Goal: Information Seeking & Learning: Find specific page/section

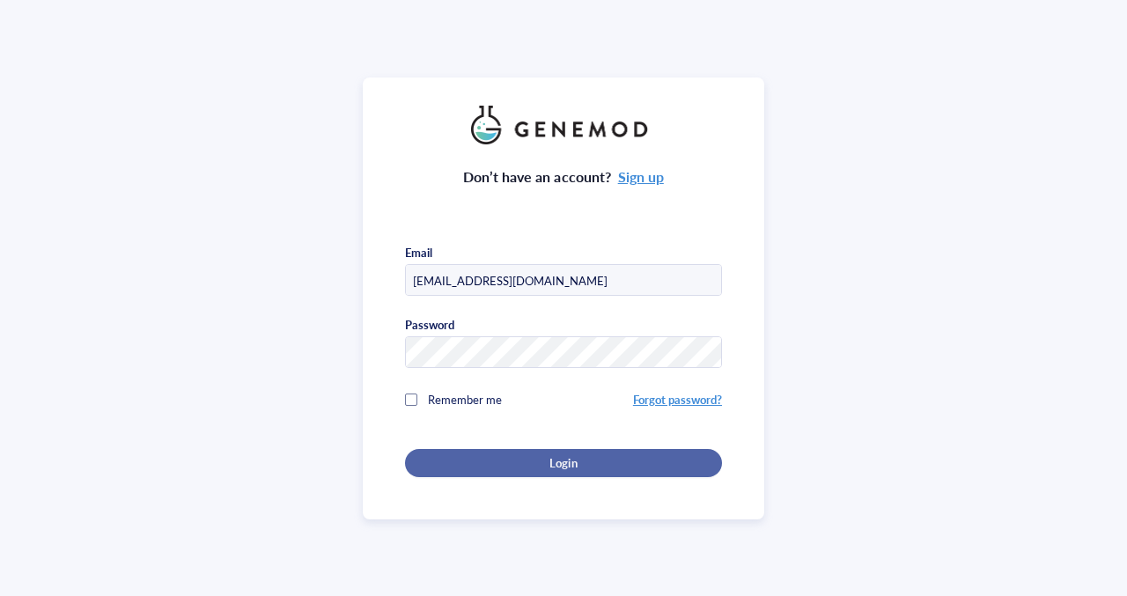
click at [499, 460] on div "Login" at bounding box center [563, 463] width 261 height 16
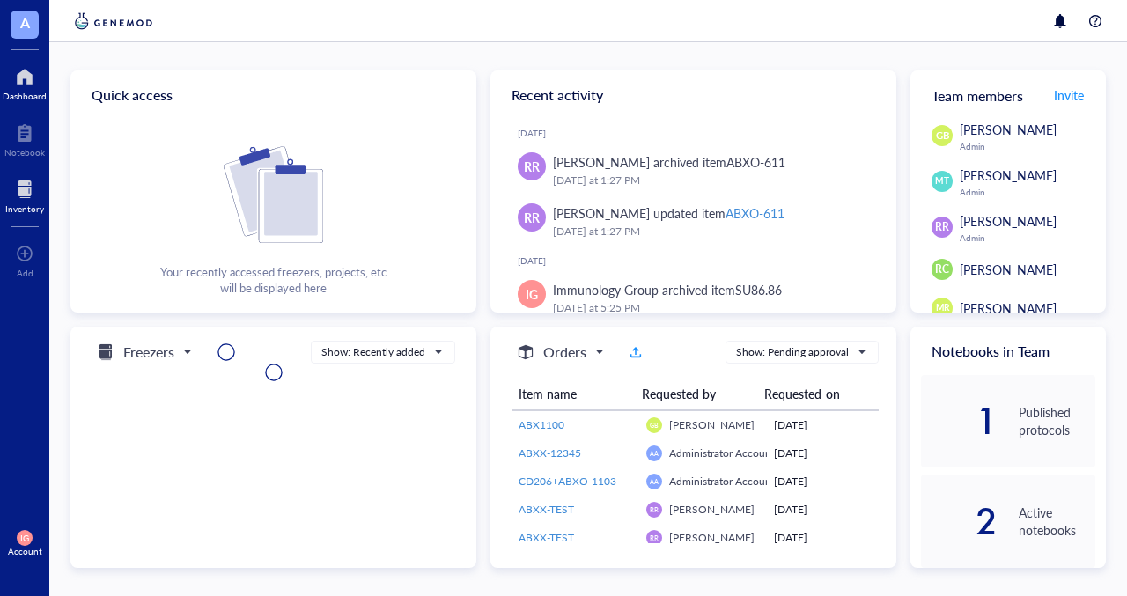
click at [16, 188] on div at bounding box center [24, 189] width 39 height 28
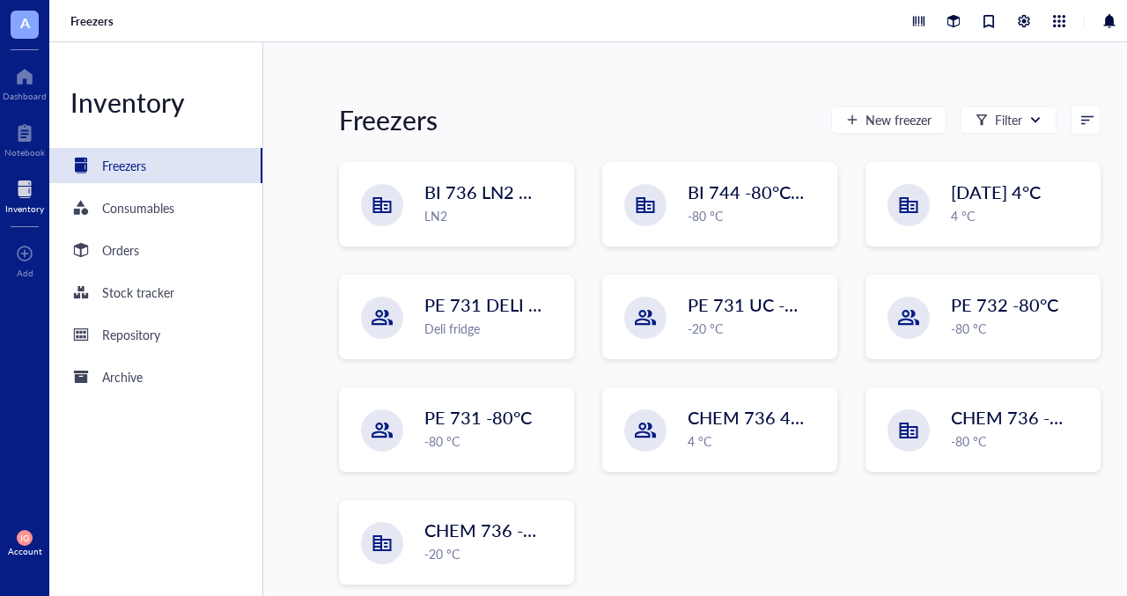
scroll to position [164, 0]
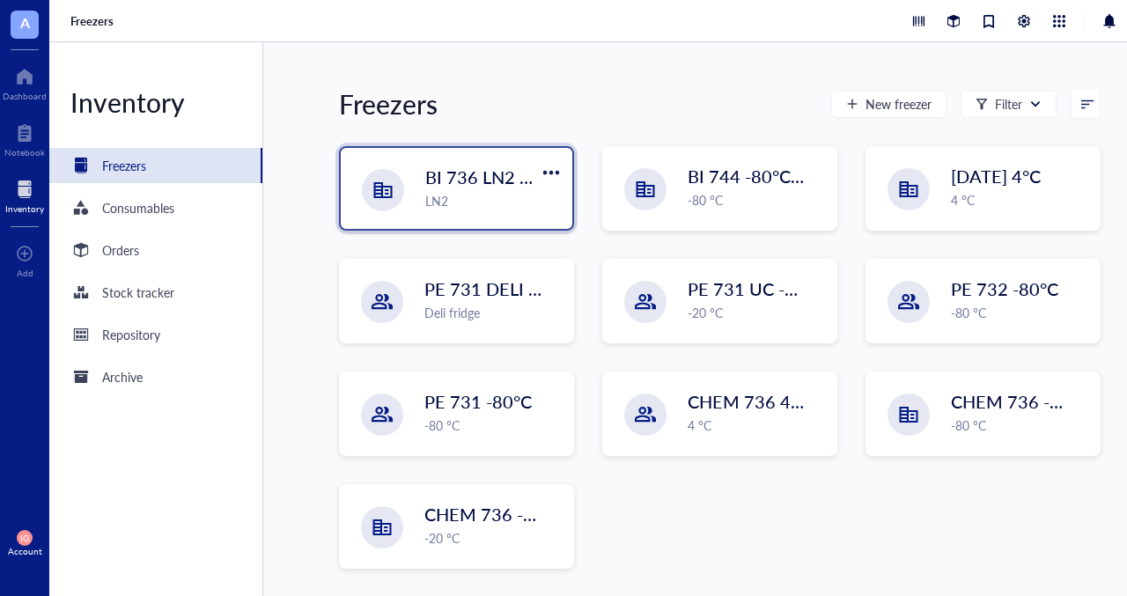
click at [465, 196] on div "LN2" at bounding box center [493, 200] width 136 height 19
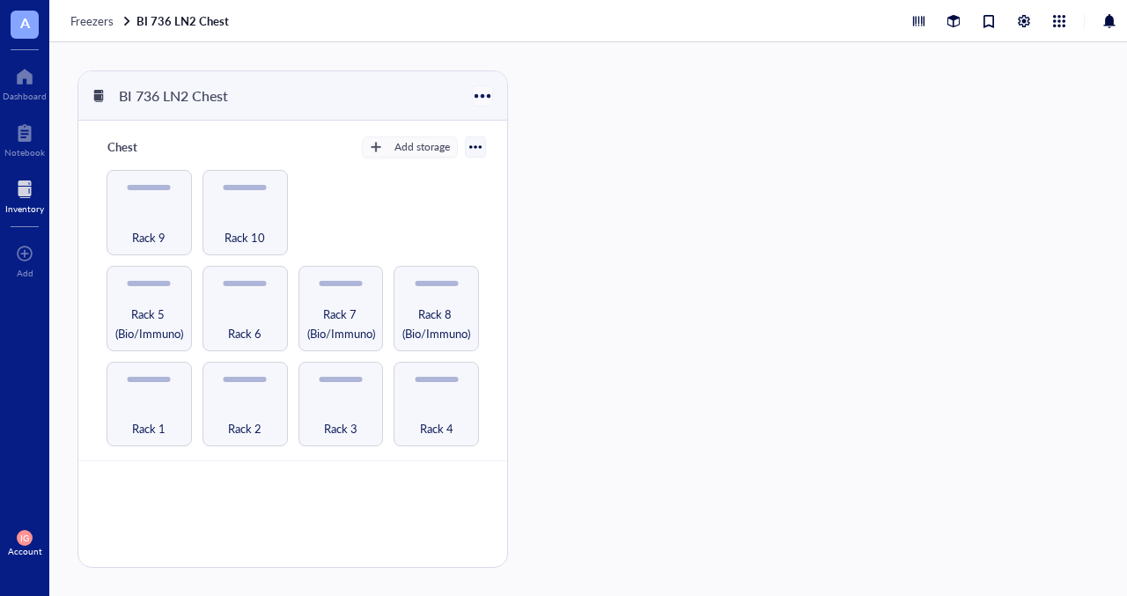
click at [479, 95] on div at bounding box center [483, 96] width 26 height 26
click at [471, 152] on div at bounding box center [475, 147] width 12 height 12
click at [504, 174] on div "Chest Add storage Settings Export Restore rack Restore category Delete Rack 1 R…" at bounding box center [292, 291] width 429 height 341
click at [159, 216] on div "Rack 9" at bounding box center [149, 227] width 68 height 39
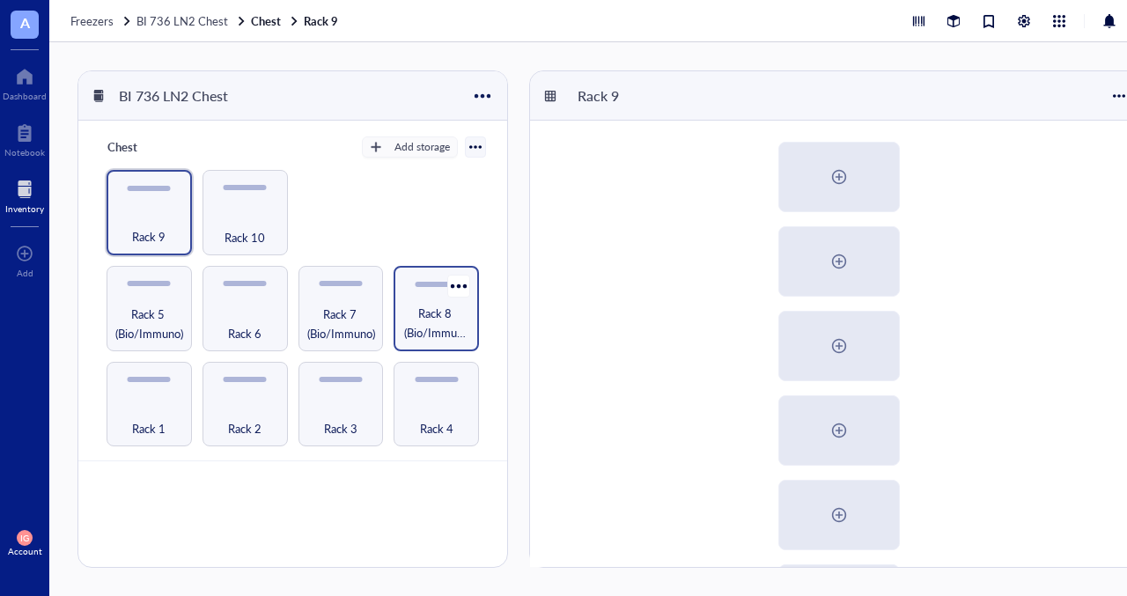
click at [424, 321] on span "Rack 8 (Bio/Immuno)" at bounding box center [436, 323] width 68 height 39
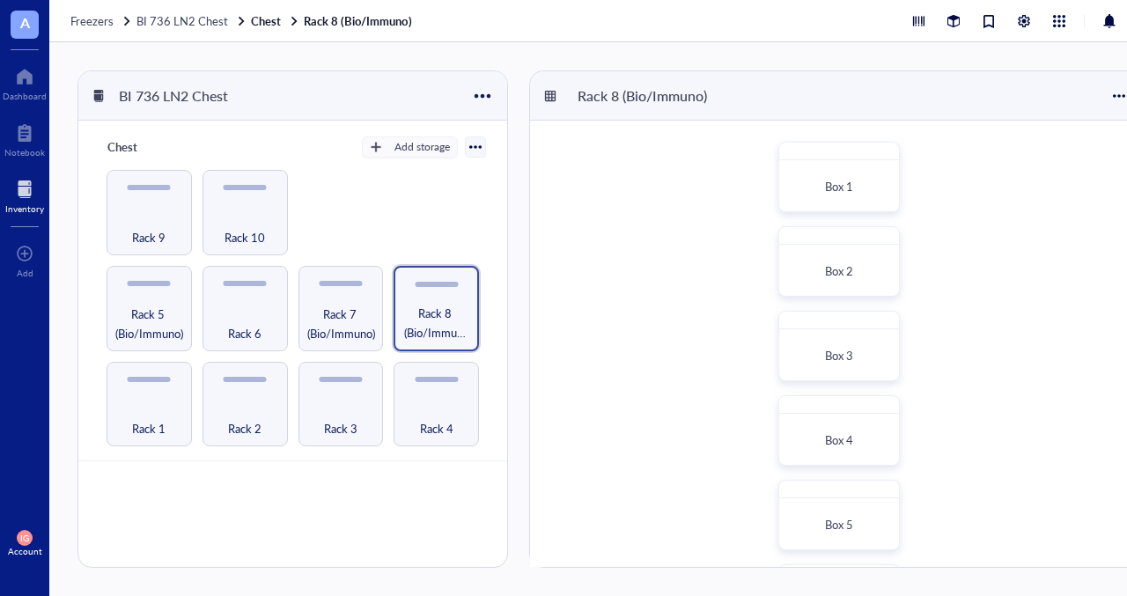
click at [199, 21] on span "BI 736 LN2 Chest" at bounding box center [182, 20] width 92 height 17
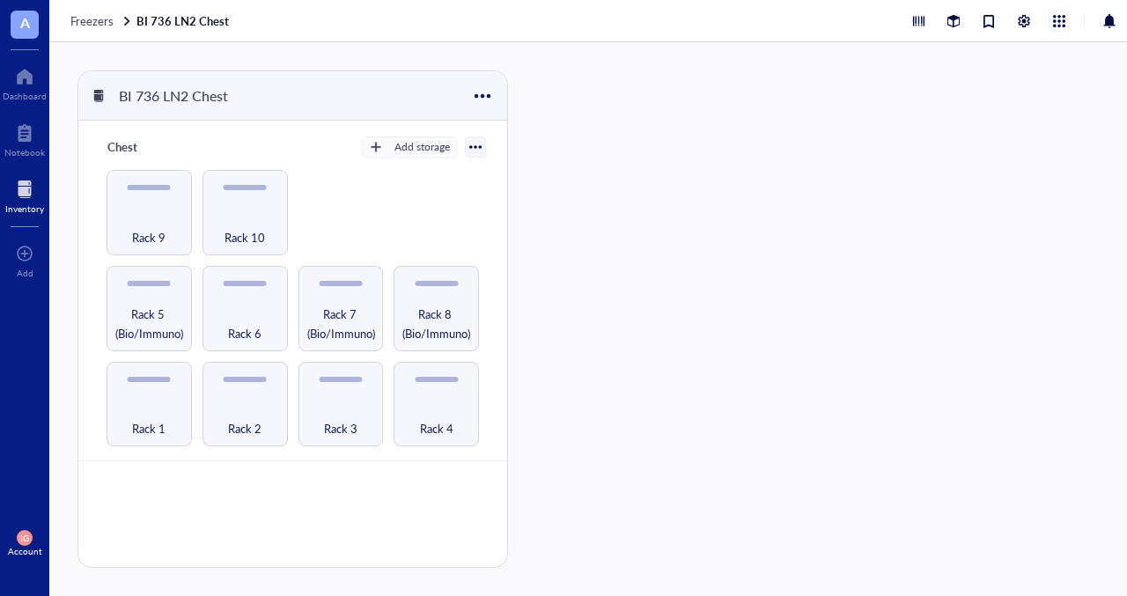
click at [1058, 24] on div at bounding box center [1059, 20] width 19 height 19
click at [789, 235] on div "BI 736 LN2 Chest Chest Add storage Settings Export Restore rack Restore categor…" at bounding box center [612, 319] width 1127 height 554
click at [14, 25] on span "A" at bounding box center [25, 25] width 28 height 28
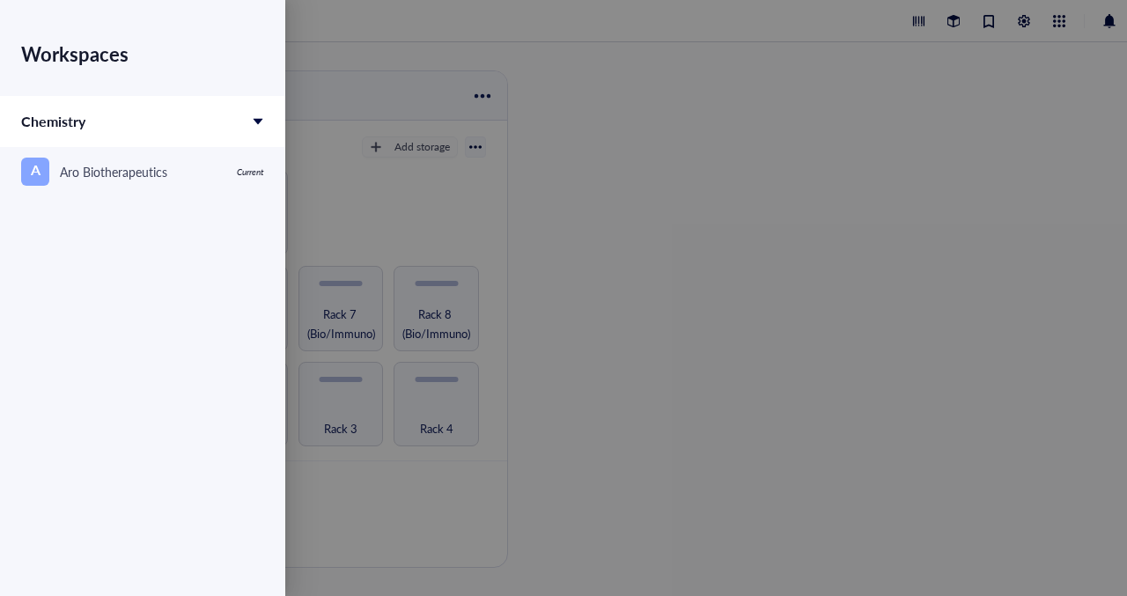
click at [664, 190] on div at bounding box center [563, 298] width 1127 height 596
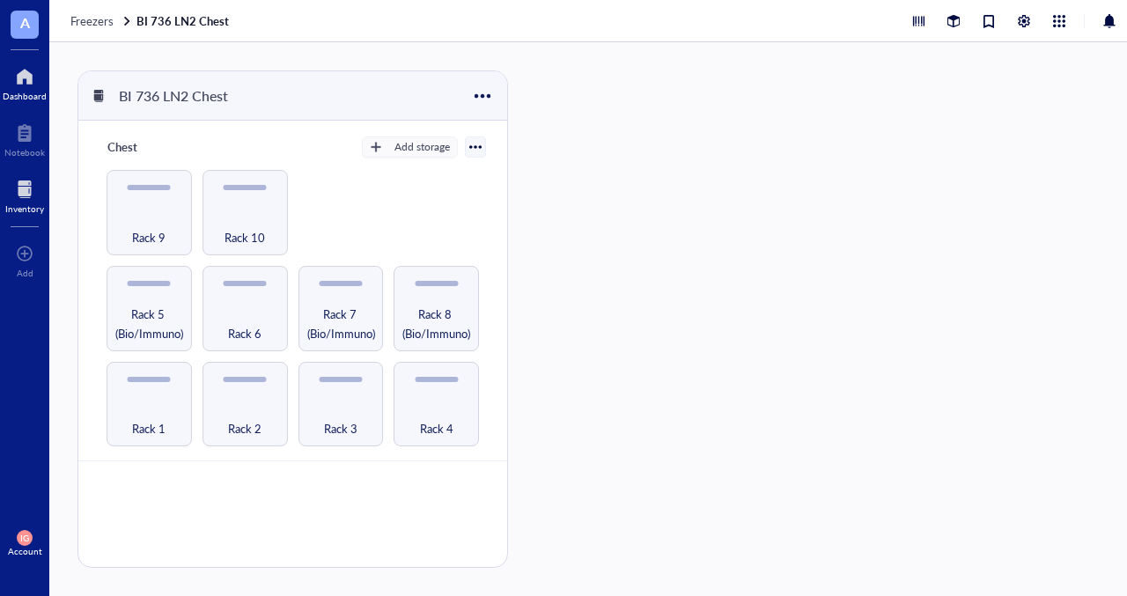
click at [28, 86] on div at bounding box center [25, 77] width 44 height 28
click at [21, 80] on div at bounding box center [25, 77] width 44 height 28
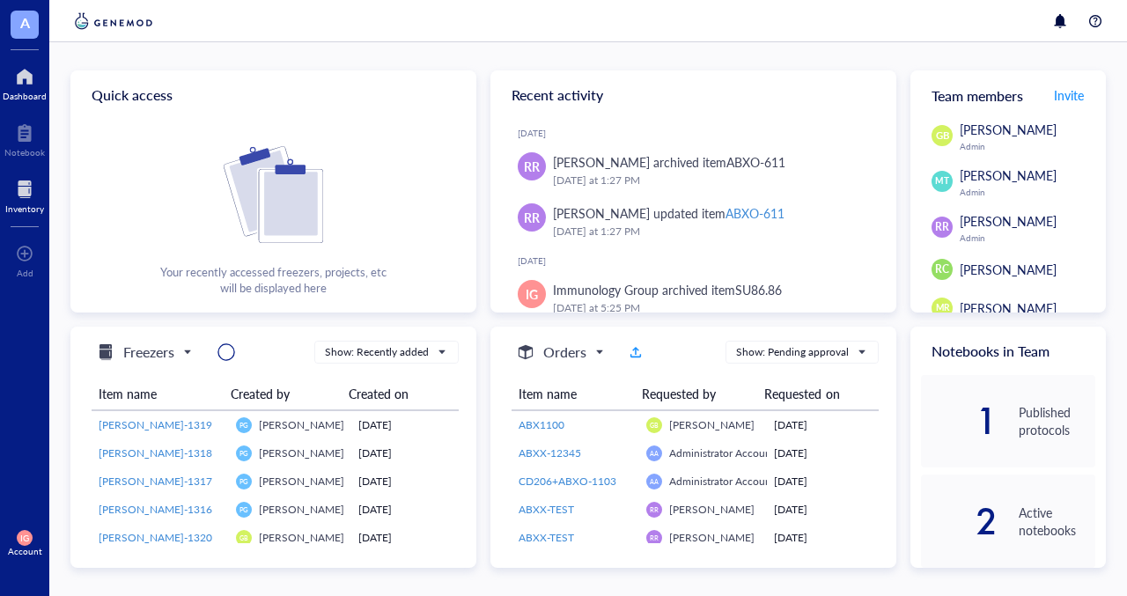
click at [25, 190] on div at bounding box center [24, 189] width 39 height 28
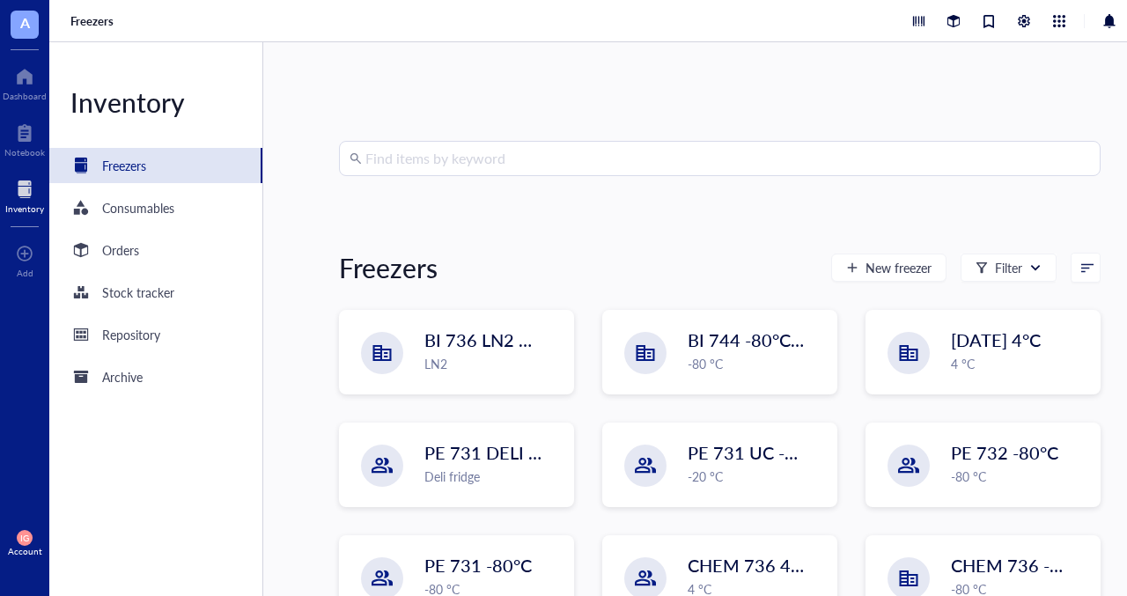
click at [132, 162] on div "Freezers" at bounding box center [124, 165] width 44 height 19
click at [430, 158] on input "search" at bounding box center [727, 158] width 725 height 33
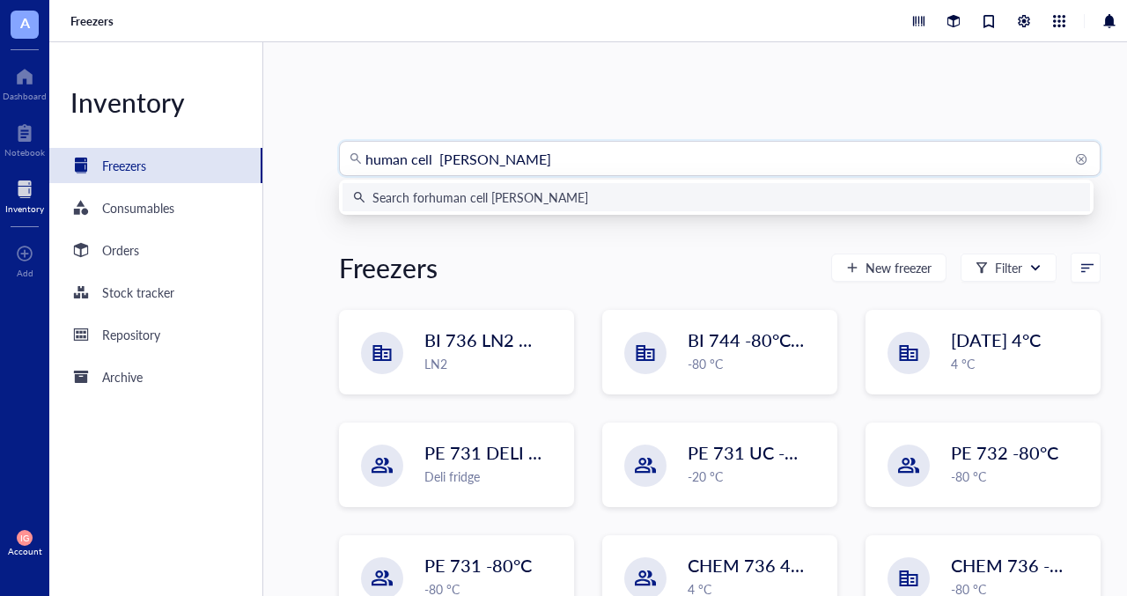
type input "human cell line"
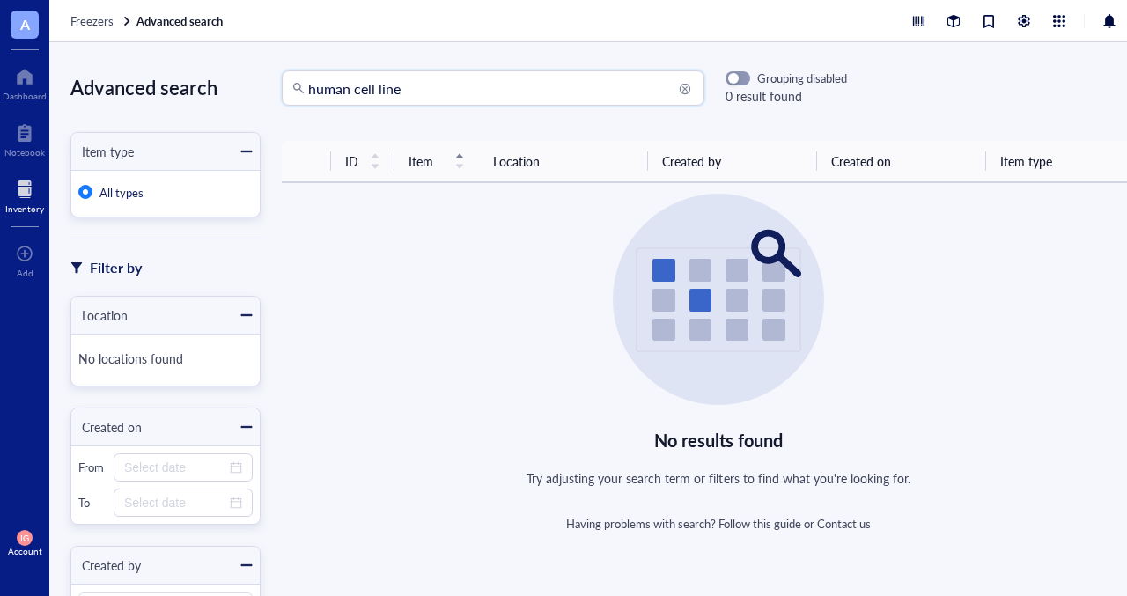
drag, startPoint x: 449, startPoint y: 85, endPoint x: 92, endPoint y: 73, distance: 357.7
click at [93, 73] on div "Advanced search Item type All types Filter by Location No locations found Creat…" at bounding box center [612, 319] width 1127 height 554
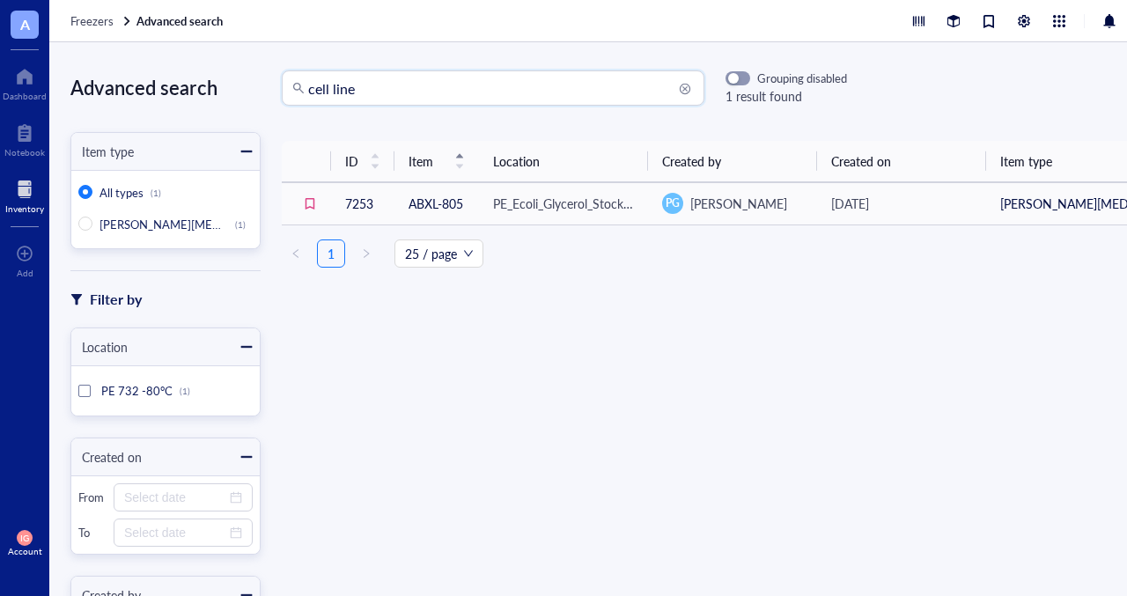
click at [375, 100] on input "cell line" at bounding box center [501, 87] width 386 height 33
type input "c"
type input "human"
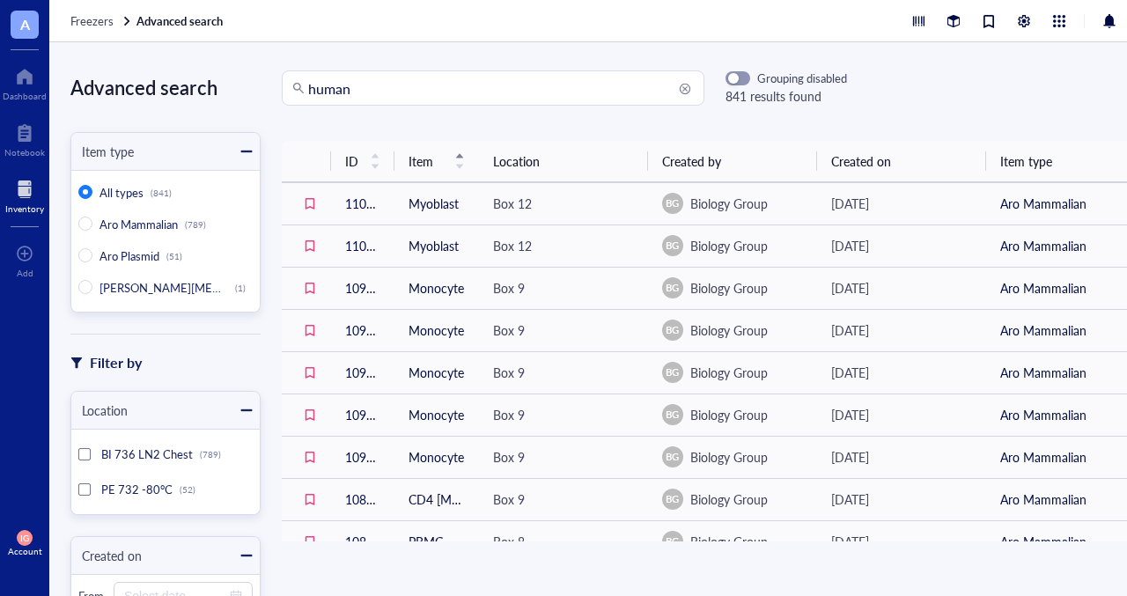
click at [85, 452] on div at bounding box center [84, 454] width 12 height 12
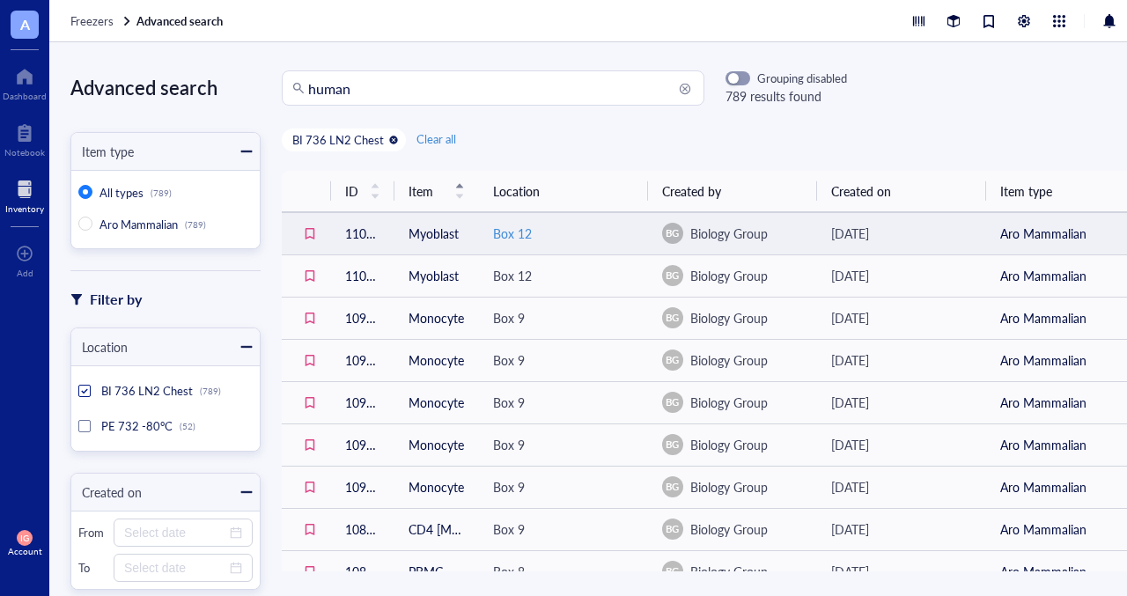
click at [589, 240] on div "Box 12" at bounding box center [563, 233] width 141 height 19
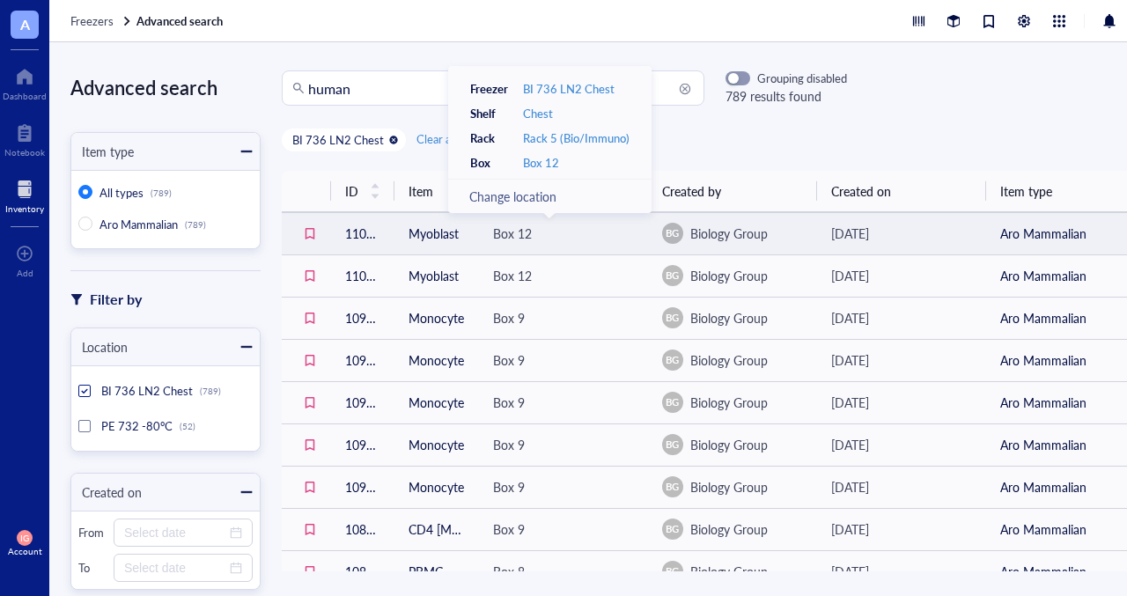
click at [717, 230] on span "Biology Group" at bounding box center [728, 234] width 77 height 18
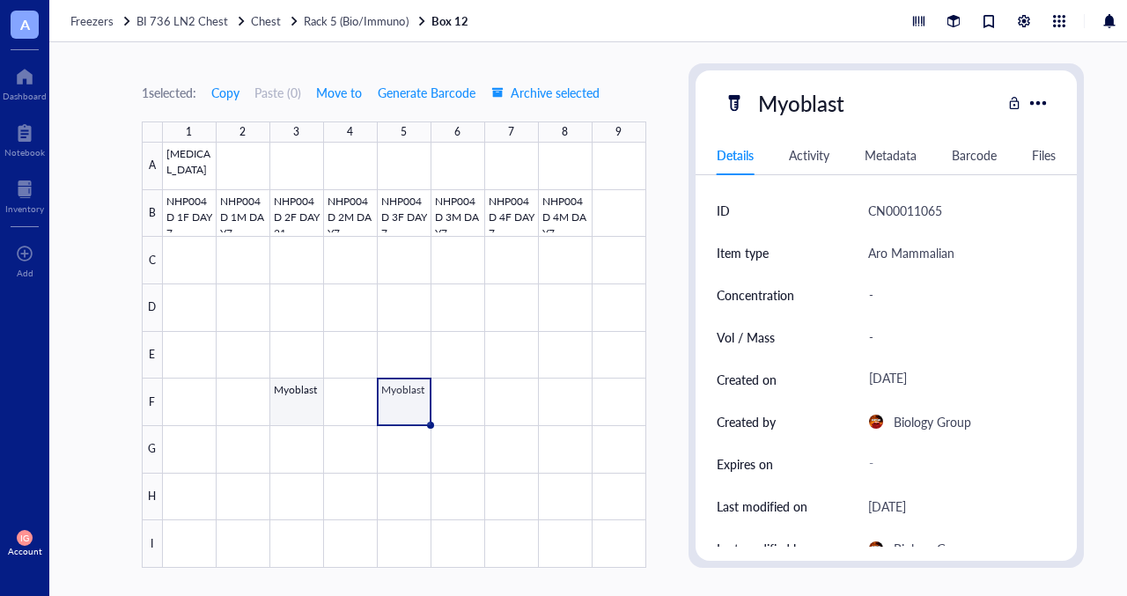
click at [289, 402] on div at bounding box center [404, 355] width 483 height 425
click at [668, 330] on div "1 selected: Copy Paste ( 0 ) Move to Generate Barcode Archive selected 1 2 3 4 …" at bounding box center [612, 319] width 1127 height 554
